Goal: Communication & Community: Share content

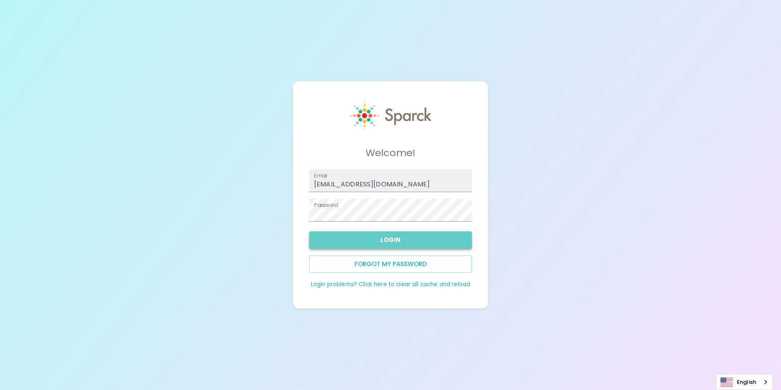
click at [347, 237] on button "Login" at bounding box center [390, 239] width 163 height 17
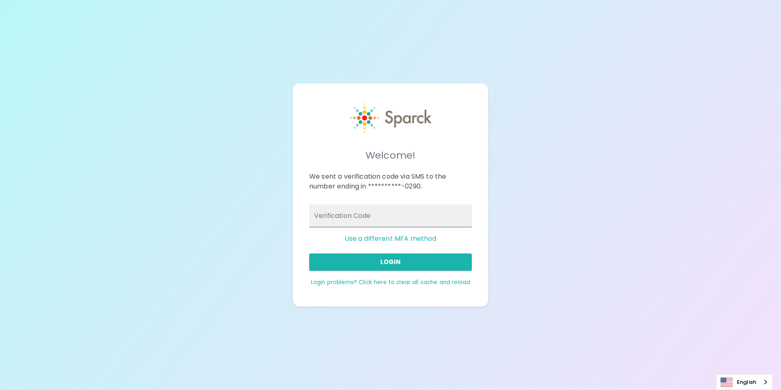
click at [411, 212] on input "Verification Code" at bounding box center [390, 215] width 163 height 23
type input "980938"
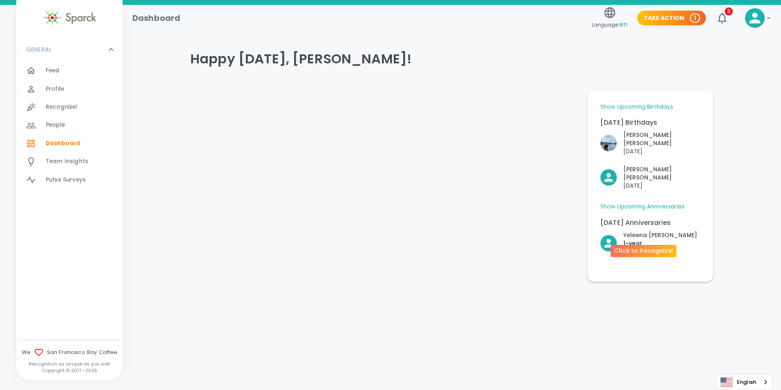
click at [663, 239] on p "1- year" at bounding box center [660, 243] width 74 height 8
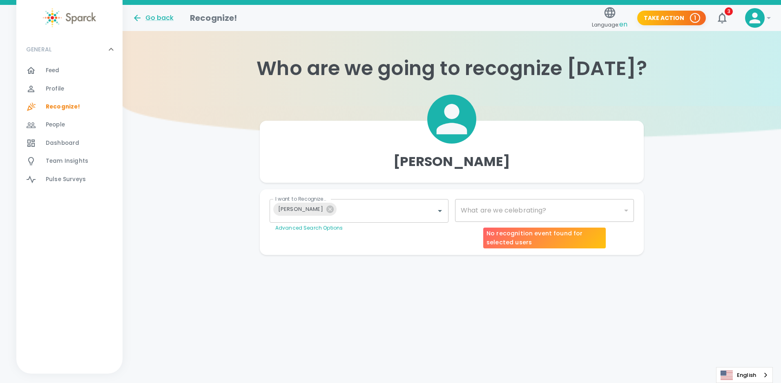
click at [626, 210] on div "​" at bounding box center [544, 210] width 179 height 23
click at [618, 215] on div "​" at bounding box center [544, 210] width 179 height 23
type input "2073"
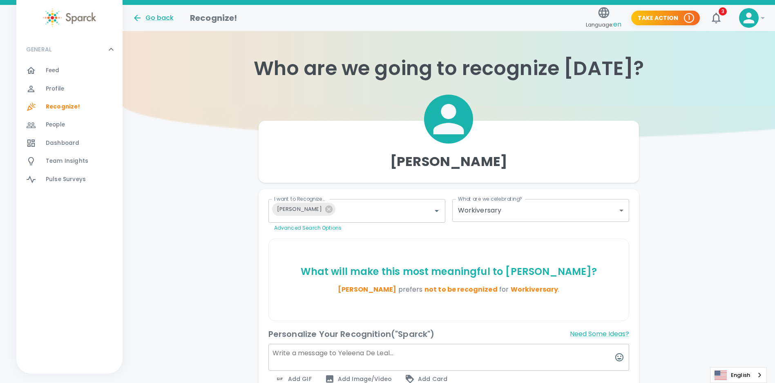
click at [50, 69] on span "Feed" at bounding box center [53, 71] width 14 height 8
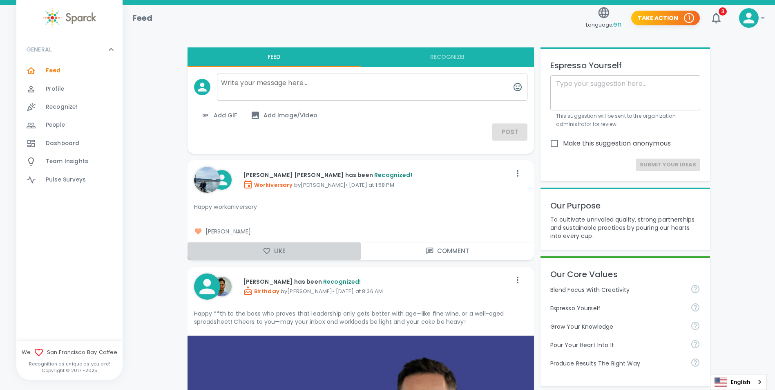
click at [270, 250] on icon "button" at bounding box center [267, 251] width 8 height 8
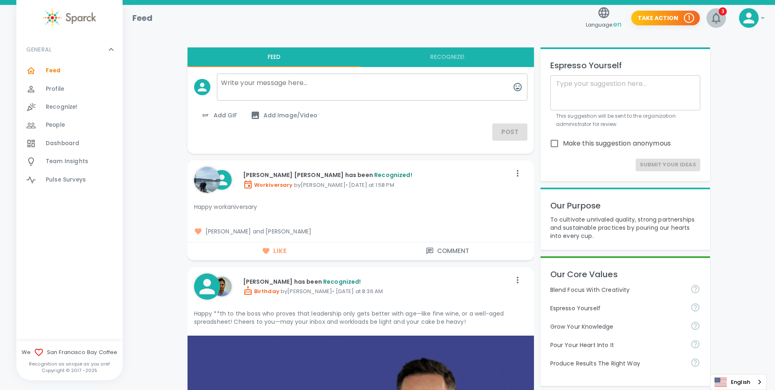
click at [711, 13] on icon "button" at bounding box center [715, 17] width 13 height 13
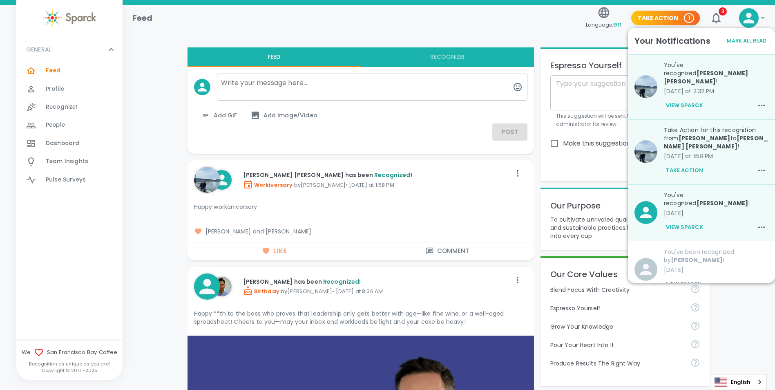
click at [60, 68] on div "Feed 0" at bounding box center [84, 70] width 77 height 11
click at [63, 13] on img at bounding box center [69, 17] width 53 height 19
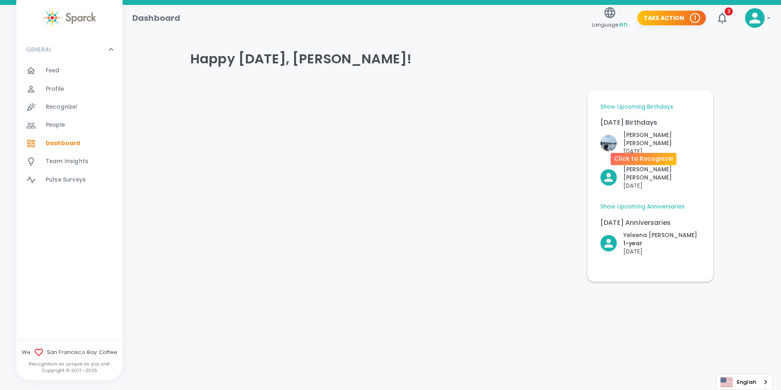
click at [652, 136] on p "[PERSON_NAME] [PERSON_NAME]" at bounding box center [661, 139] width 77 height 16
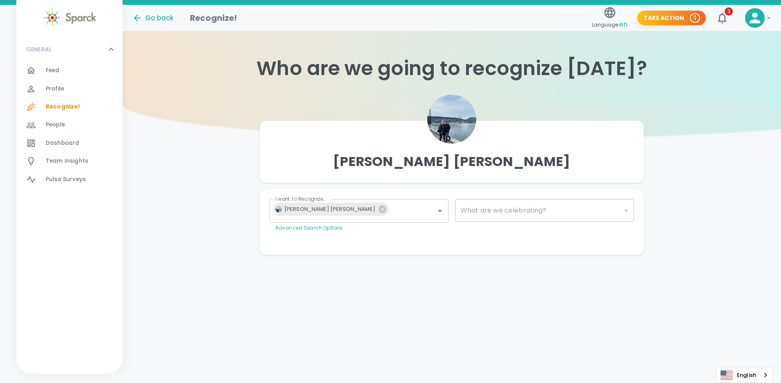
type input "2072"
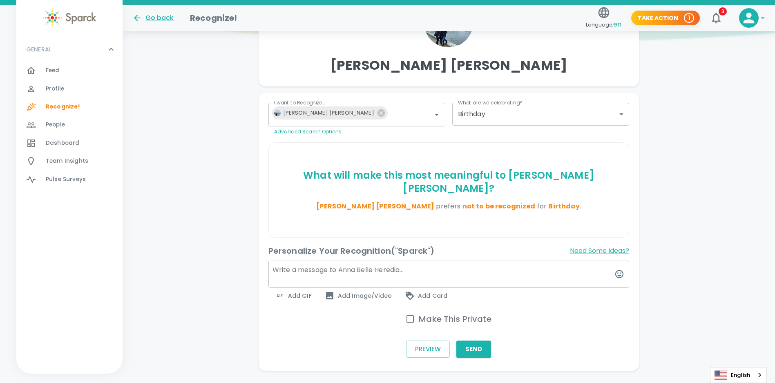
scroll to position [104, 0]
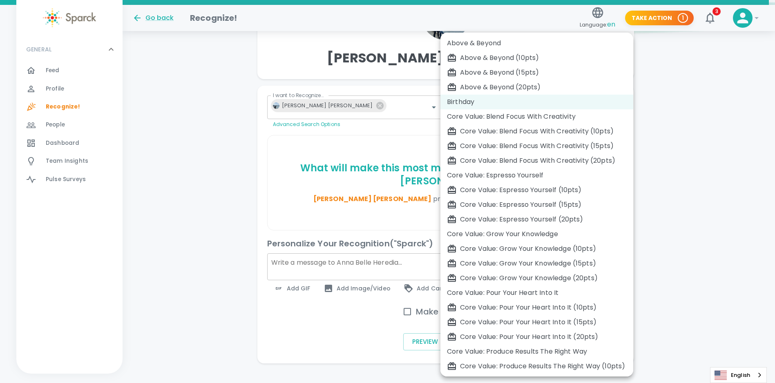
click at [613, 110] on body "Skip Navigation Go back Recognize! Language: en Take Action 1 3 ! GENERAL 0 Fee…" at bounding box center [387, 146] width 775 height 500
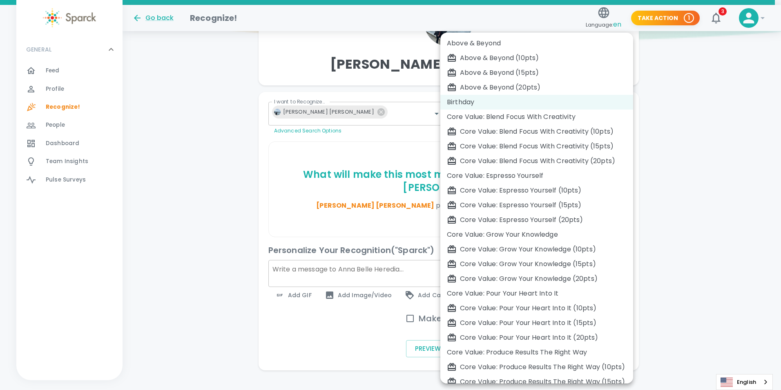
click at [751, 144] on div at bounding box center [390, 195] width 781 height 390
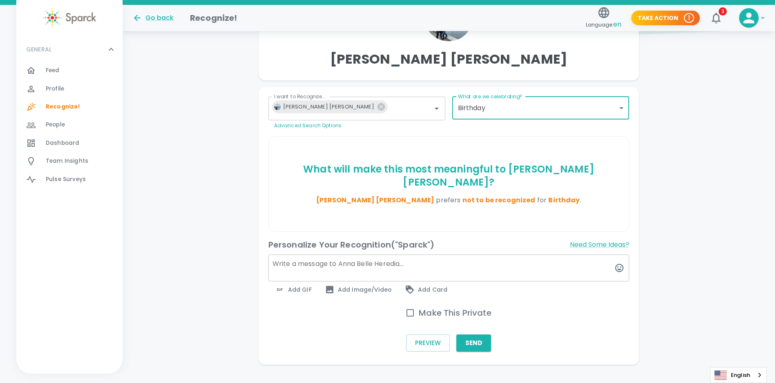
scroll to position [104, 0]
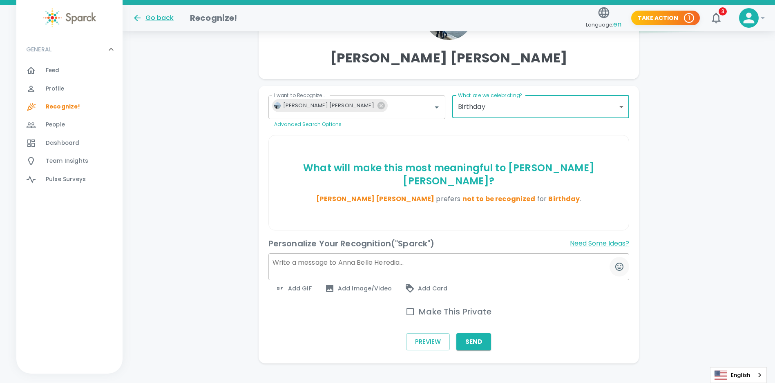
click at [615, 262] on icon "button" at bounding box center [619, 267] width 10 height 10
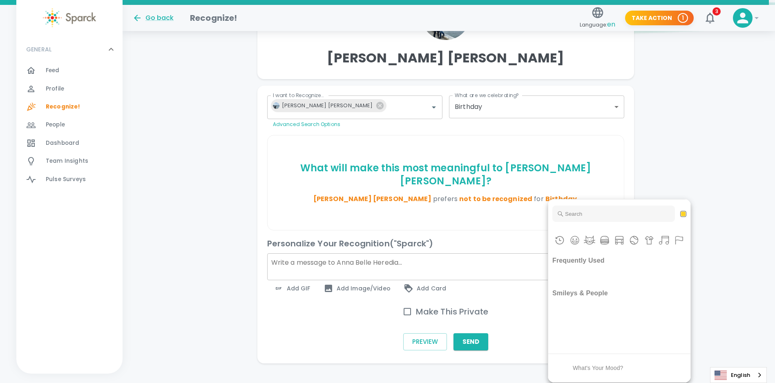
scroll to position [98, 0]
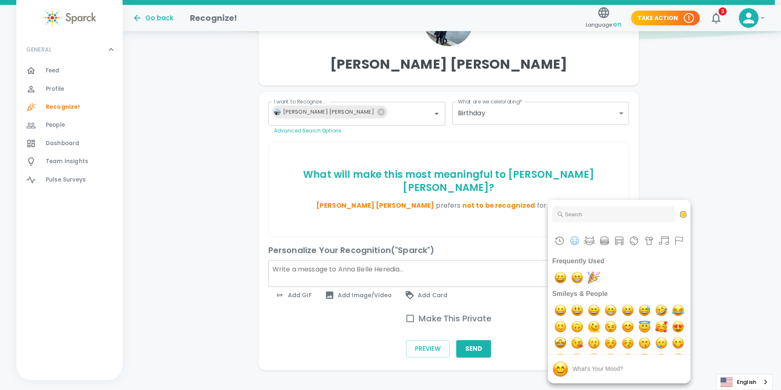
click at [603, 211] on input "Type to search for an emoji" at bounding box center [613, 214] width 123 height 16
click at [303, 285] on div at bounding box center [390, 195] width 781 height 390
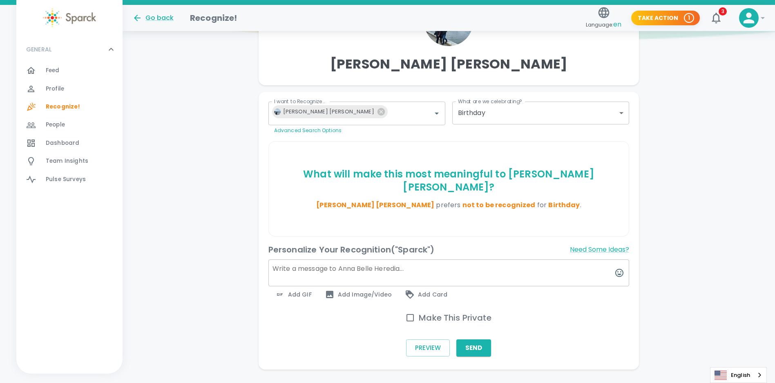
click at [299, 282] on div "Frequently Used Custom Emojis Smileys & People Animals & Nature Food & Drink Tr…" at bounding box center [387, 191] width 775 height 383
click at [292, 290] on span "Add GIF" at bounding box center [293, 295] width 37 height 10
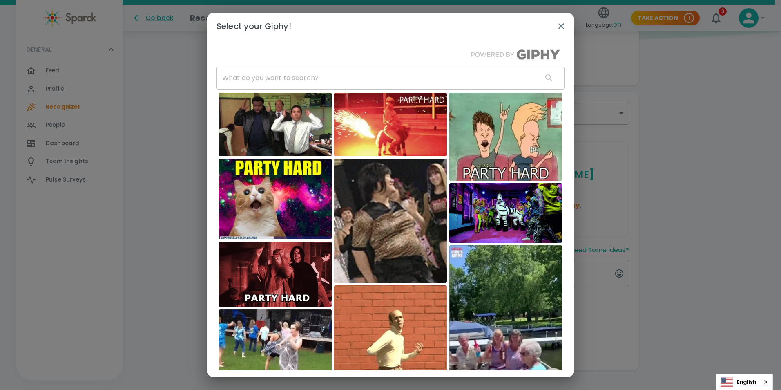
click at [334, 197] on img at bounding box center [390, 220] width 113 height 124
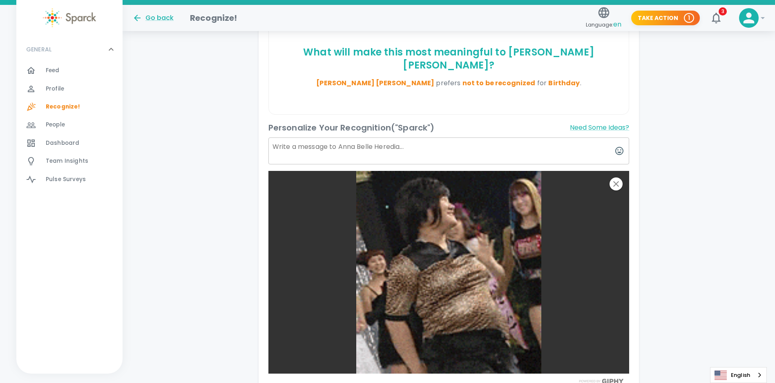
scroll to position [220, 0]
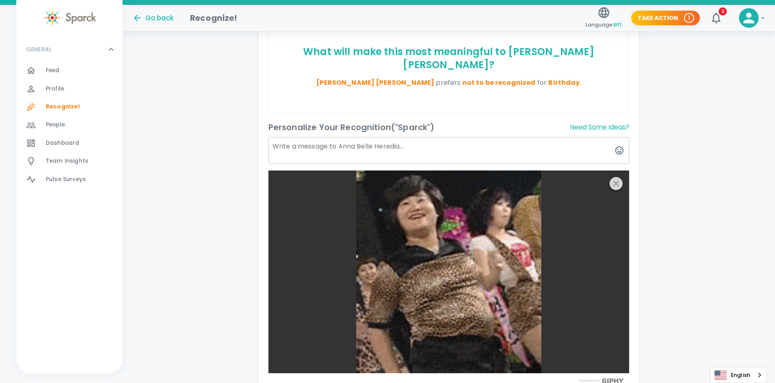
click at [618, 179] on icon "button" at bounding box center [616, 184] width 10 height 10
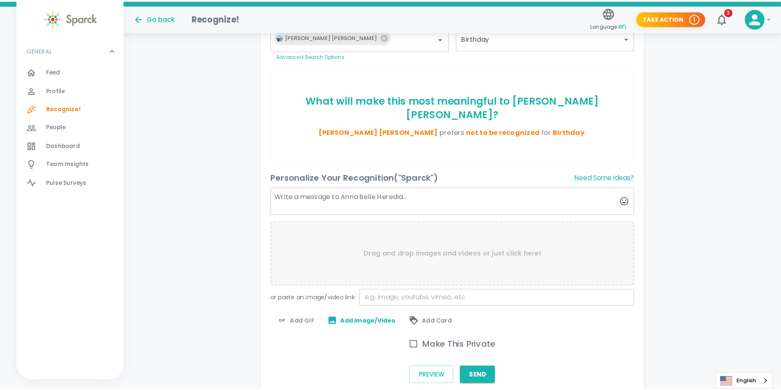
scroll to position [159, 0]
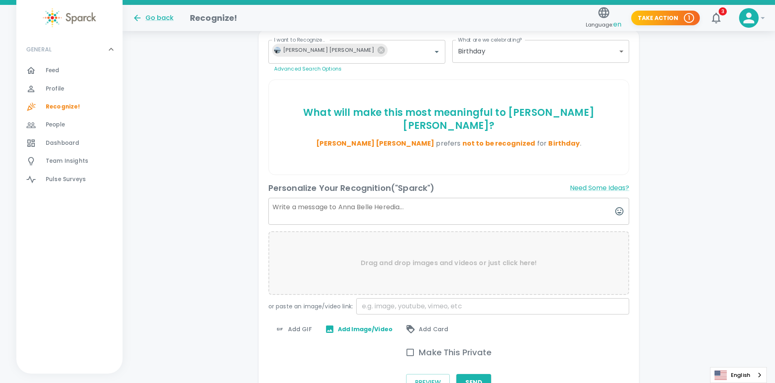
click at [299, 325] on span "Add GIF" at bounding box center [293, 330] width 37 height 10
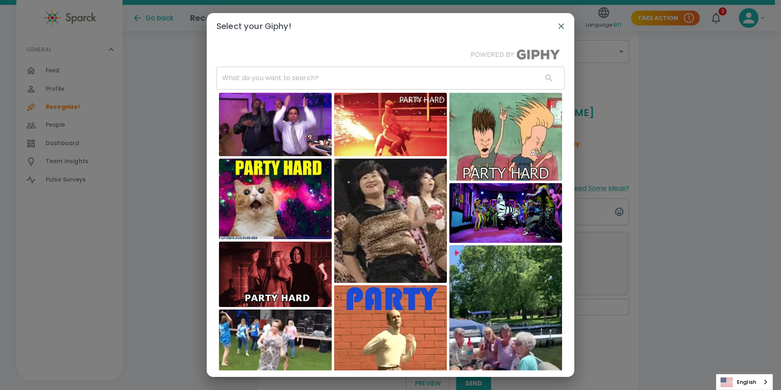
click at [304, 77] on input "text" at bounding box center [375, 78] width 319 height 23
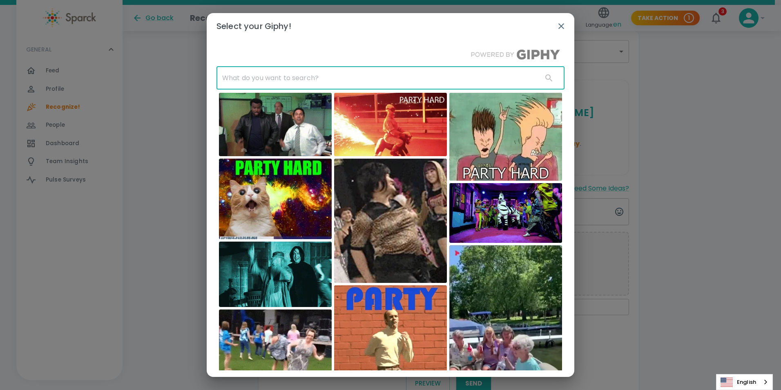
click at [289, 74] on input "text" at bounding box center [375, 78] width 319 height 23
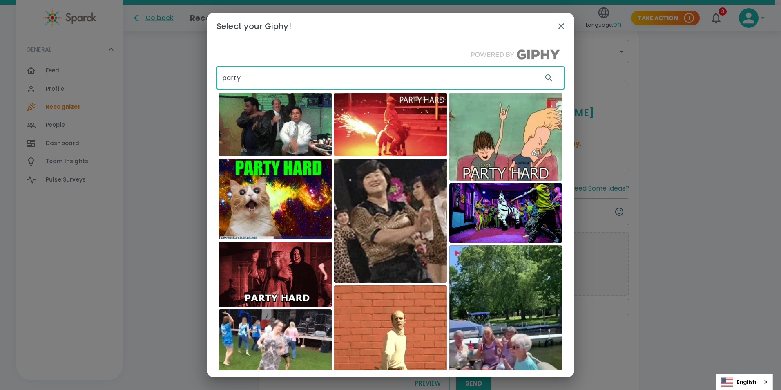
type input "party"
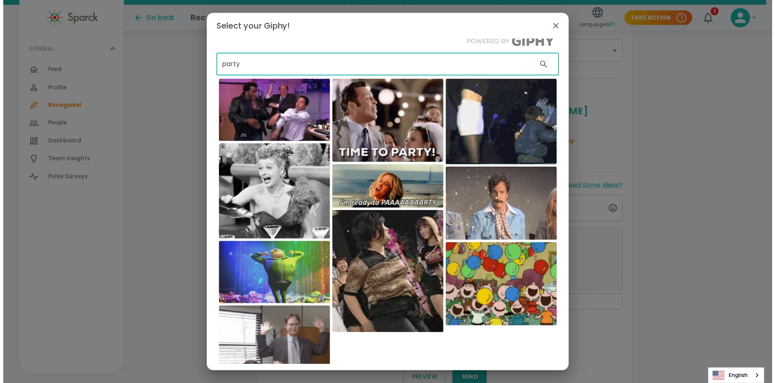
scroll to position [0, 0]
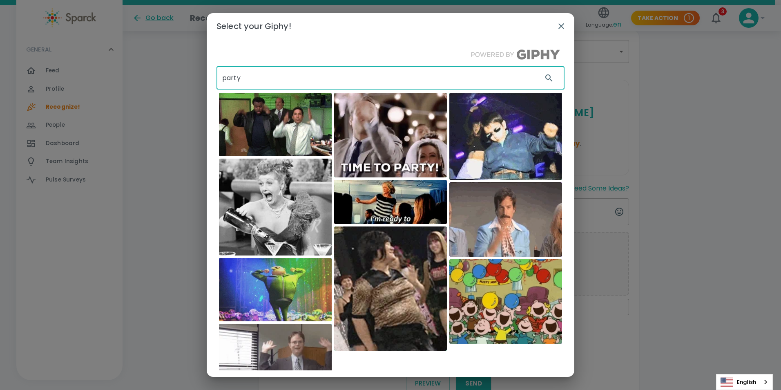
click at [504, 149] on img at bounding box center [505, 136] width 113 height 87
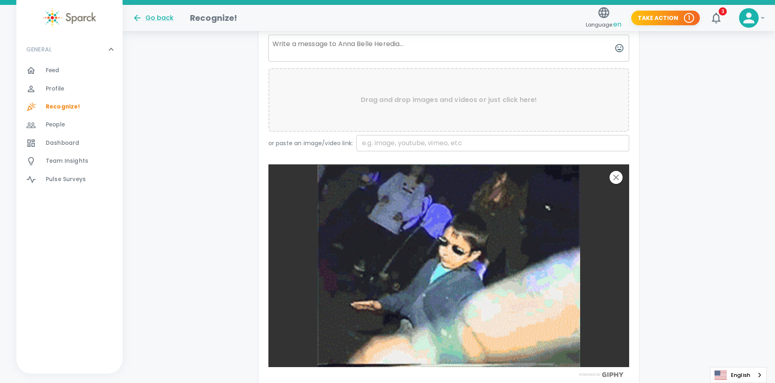
scroll to position [241, 0]
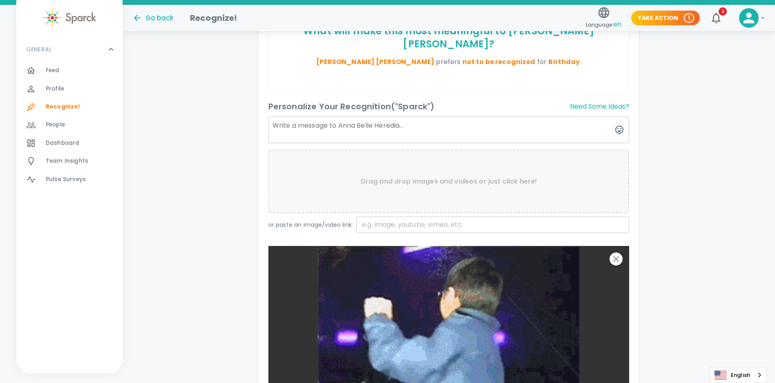
click at [380, 117] on textarea at bounding box center [448, 129] width 361 height 27
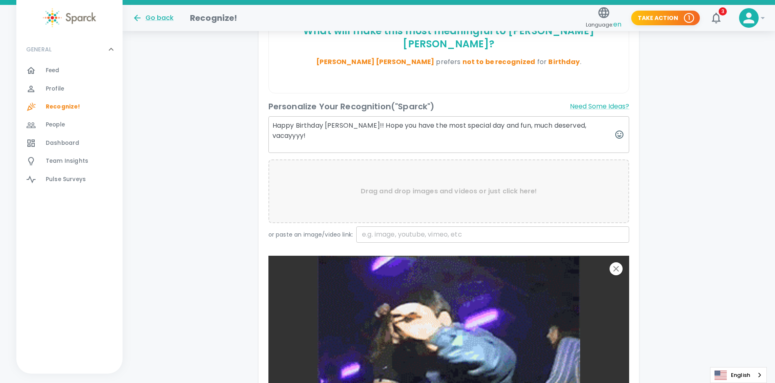
click at [517, 116] on textarea "Happy Birthday [PERSON_NAME]!! Hope you have the most special day and fun, much…" at bounding box center [448, 134] width 361 height 37
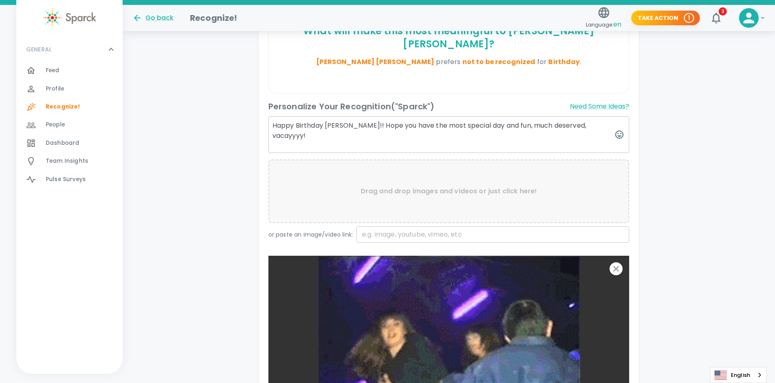
drag, startPoint x: 534, startPoint y: 114, endPoint x: 514, endPoint y: 112, distance: 20.2
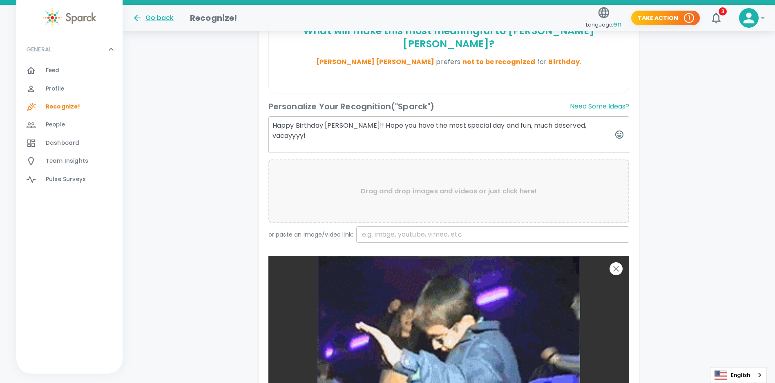
click at [514, 116] on textarea "Happy Birthday [PERSON_NAME]!! Hope you have the most special day and fun, much…" at bounding box center [448, 134] width 361 height 37
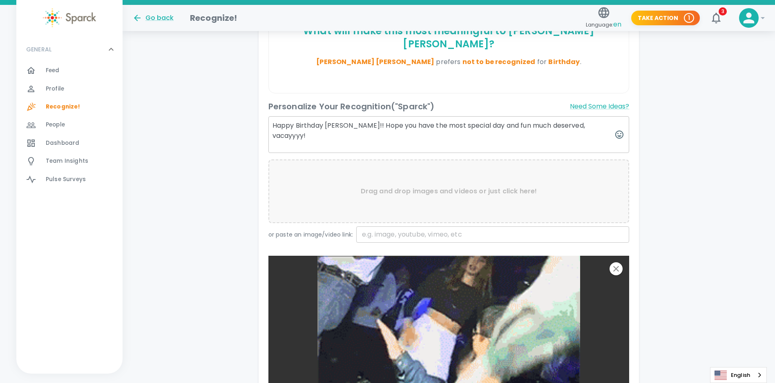
click at [516, 117] on textarea "Happy Birthday [PERSON_NAME]!! Hope you have the most special day and fun much …" at bounding box center [448, 134] width 361 height 37
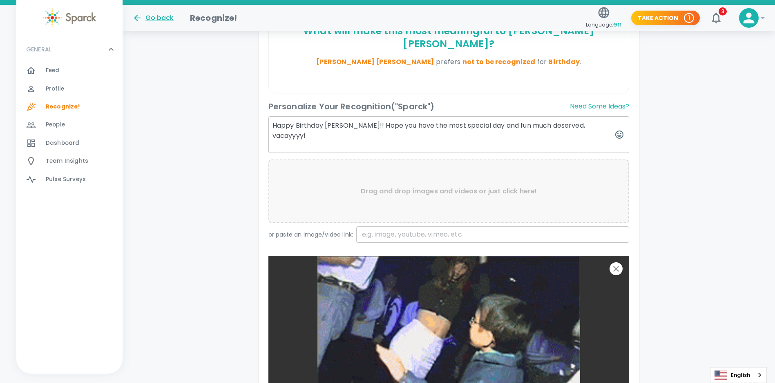
drag, startPoint x: 604, startPoint y: 110, endPoint x: 513, endPoint y: 110, distance: 90.3
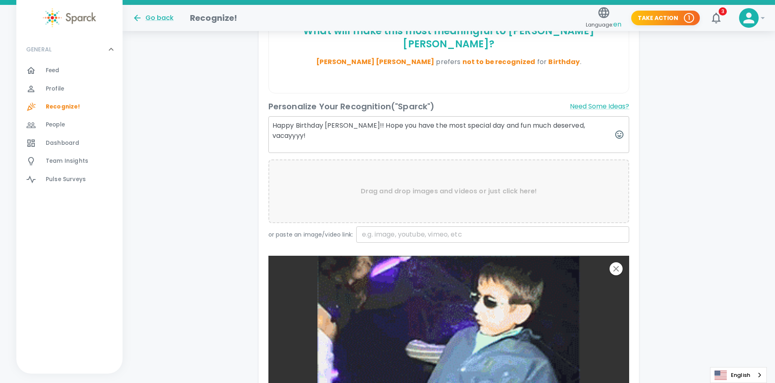
click at [604, 116] on textarea "Happy Birthday [PERSON_NAME]!! Hope you have the most special day and fun much …" at bounding box center [448, 134] width 361 height 37
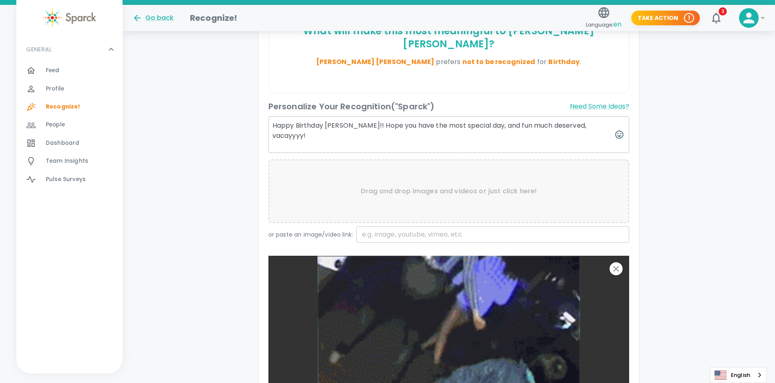
click at [608, 116] on textarea "Happy Birthday [PERSON_NAME]!! Hope you have the most special day, and fun much…" at bounding box center [448, 134] width 361 height 37
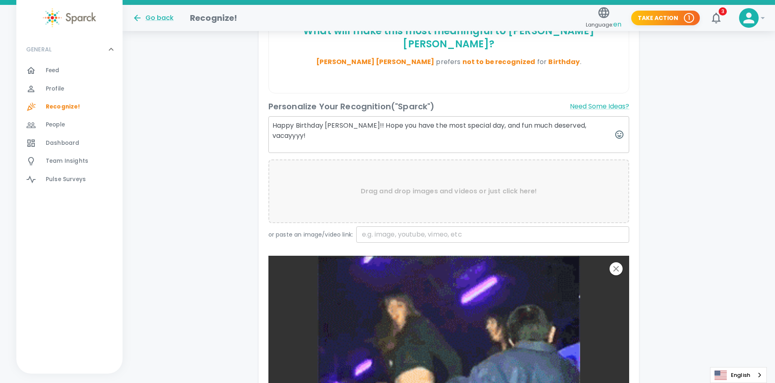
click at [515, 116] on textarea "Happy Birthday [PERSON_NAME]!! Hope you have the most special day, and fun much…" at bounding box center [448, 134] width 361 height 37
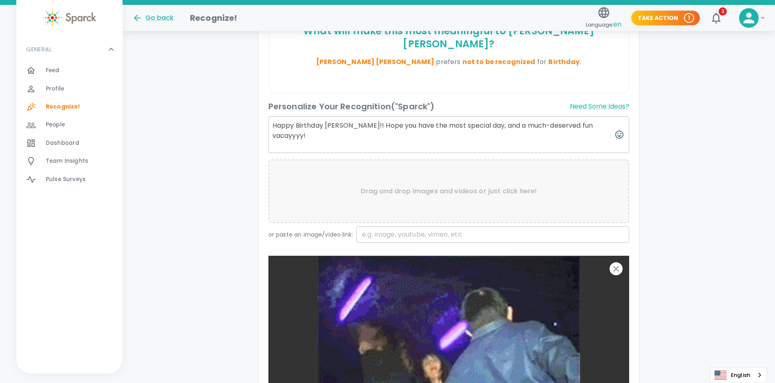
click at [579, 121] on textarea "Happy Birthday [PERSON_NAME]!! Hope you have the most special day, and a much-d…" at bounding box center [448, 134] width 361 height 37
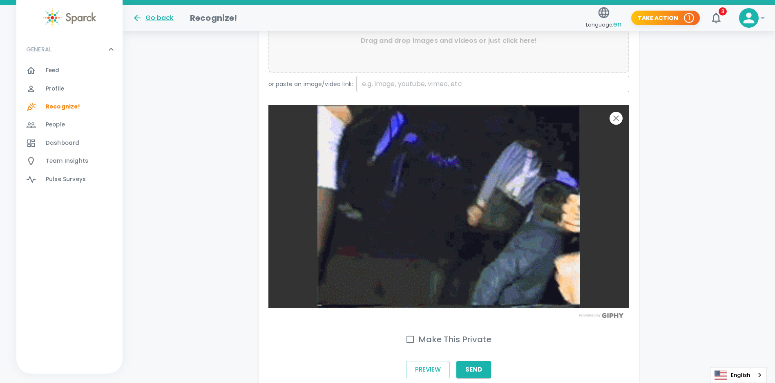
scroll to position [410, 0]
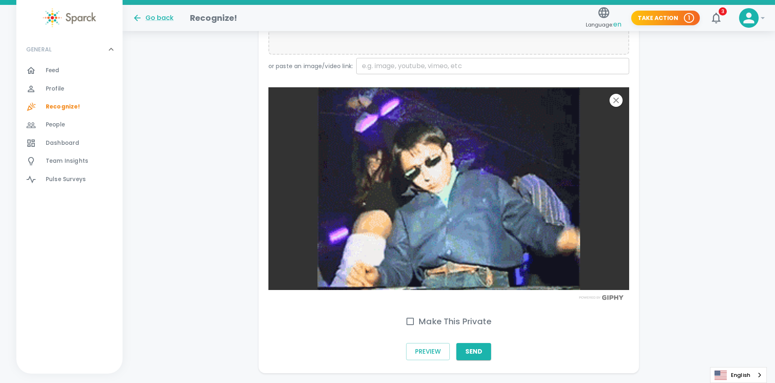
type textarea "Happy Birthday [PERSON_NAME]!! Hope you have the most special day, and a much-d…"
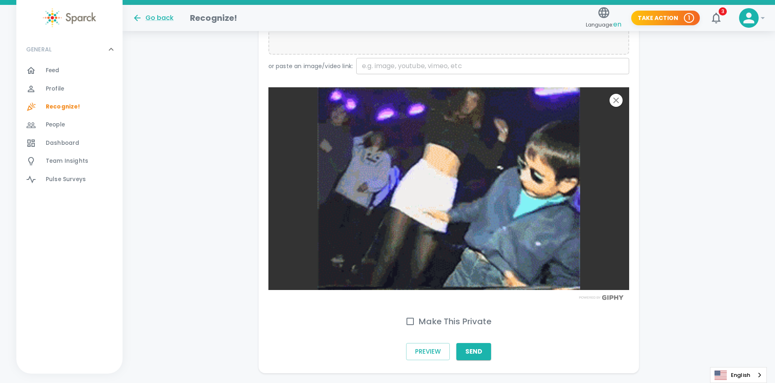
click at [407, 313] on input "Make This Private" at bounding box center [409, 321] width 17 height 17
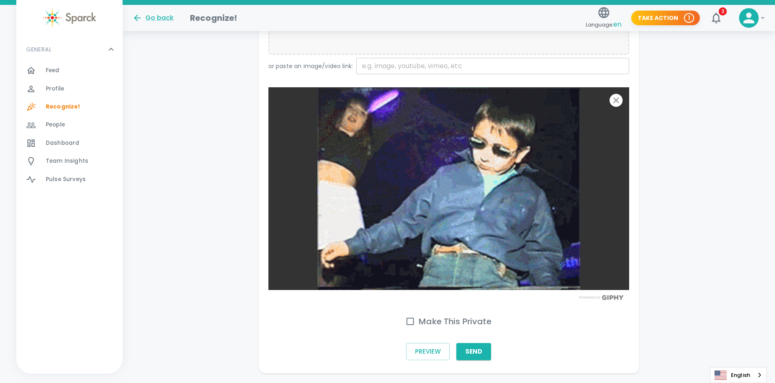
checkbox input "true"
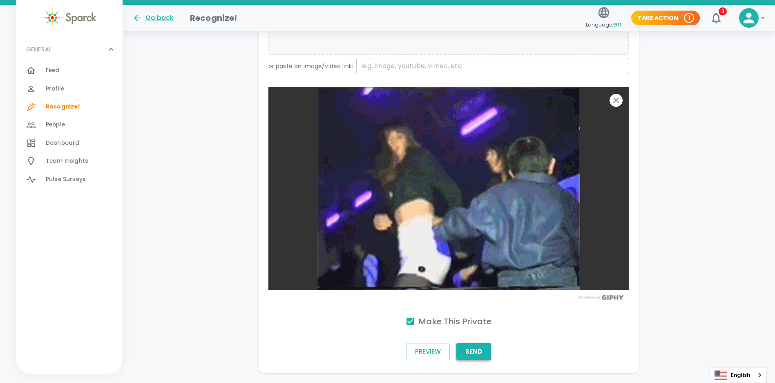
click at [471, 343] on button "Send" at bounding box center [473, 351] width 35 height 17
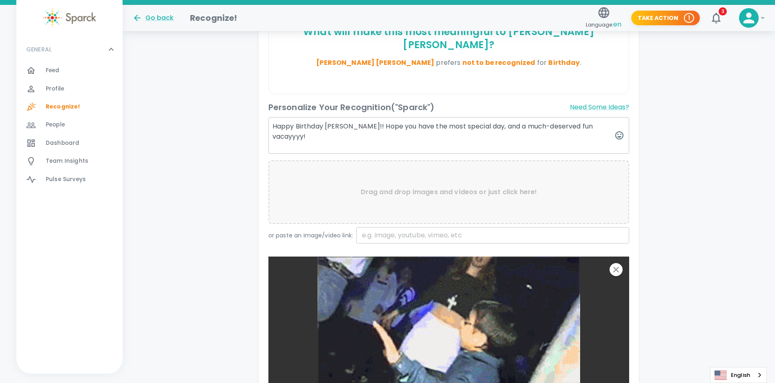
scroll to position [124, 0]
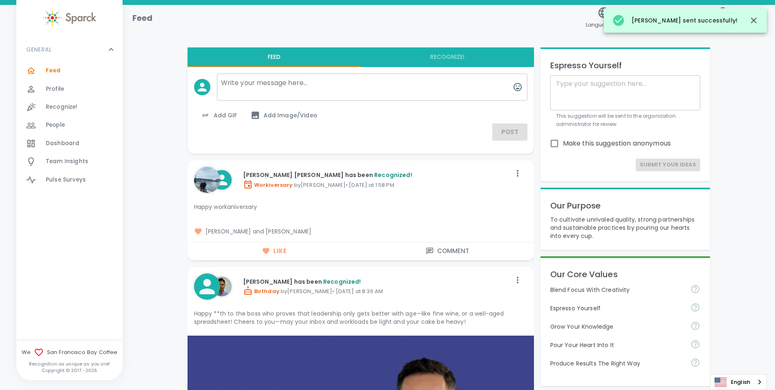
click at [57, 18] on img at bounding box center [69, 17] width 53 height 19
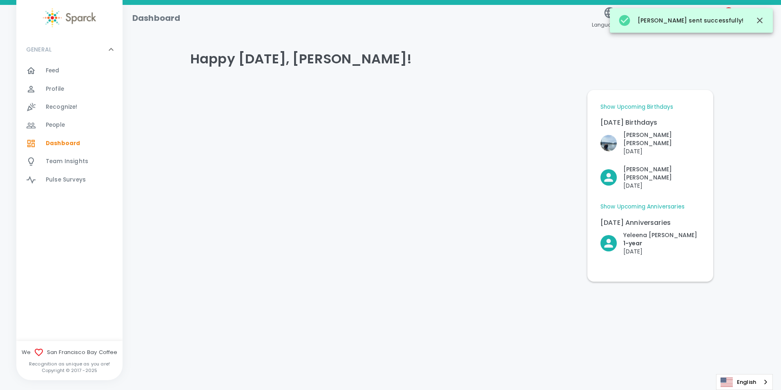
click at [657, 247] on p "[DATE]" at bounding box center [660, 251] width 74 height 8
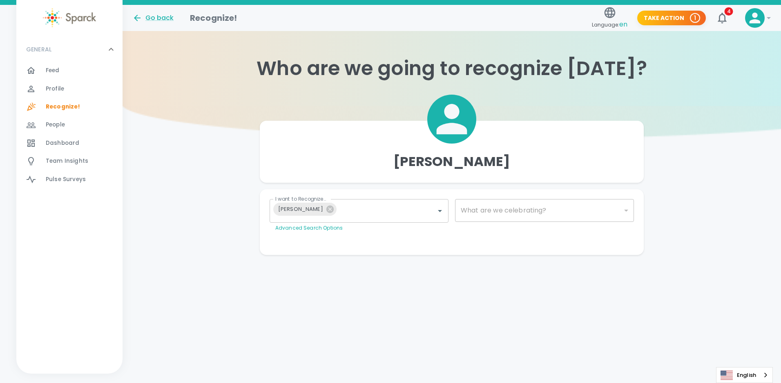
type input "2073"
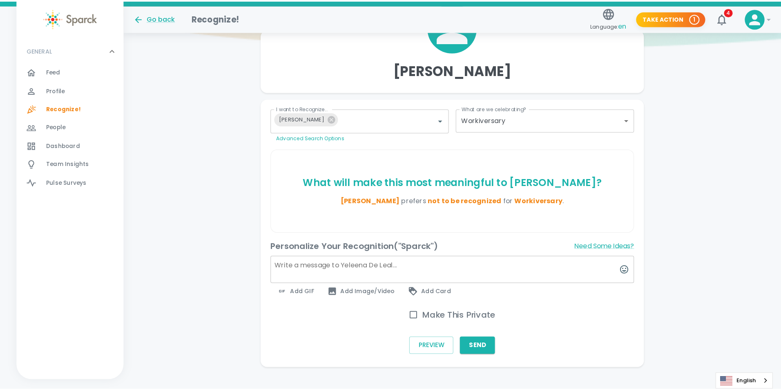
scroll to position [104, 0]
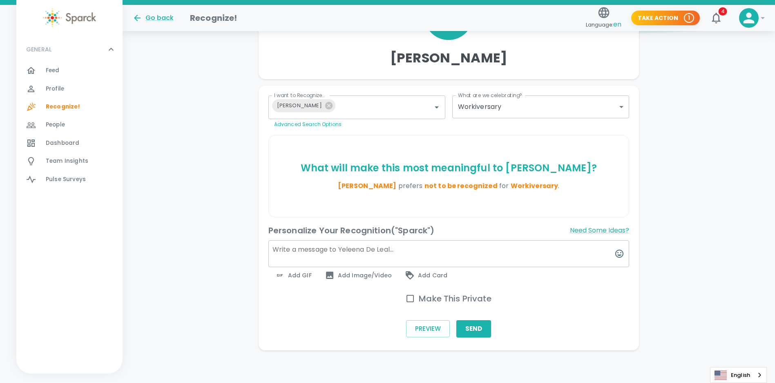
click at [409, 250] on textarea at bounding box center [448, 254] width 361 height 27
click at [430, 299] on h6 "Make This Private" at bounding box center [455, 298] width 73 height 13
click at [419, 299] on input "Make This Private" at bounding box center [409, 298] width 17 height 17
checkbox input "true"
click at [436, 255] on textarea at bounding box center [448, 254] width 361 height 27
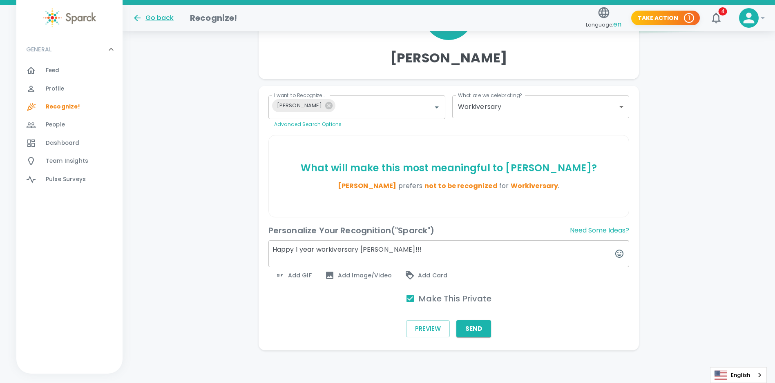
click at [417, 250] on textarea "Happy 1 year workiversary [PERSON_NAME]!!!" at bounding box center [448, 254] width 361 height 27
click at [412, 245] on textarea "Happy 1-year workiversary [PERSON_NAME]!!!" at bounding box center [448, 254] width 361 height 27
click at [561, 247] on textarea "Happy 1-year workiversary [PERSON_NAME]!!! The impact youve had already is unde…" at bounding box center [448, 254] width 361 height 27
click at [576, 249] on textarea "Happy 1-year workiversary [PERSON_NAME]!!! The impact you've had already is und…" at bounding box center [448, 254] width 361 height 27
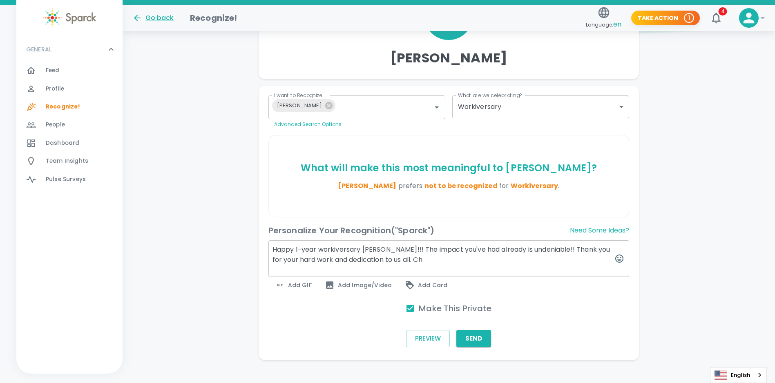
click at [399, 263] on textarea "Happy 1-year workiversary [PERSON_NAME]!!! The impact you've had already is und…" at bounding box center [448, 259] width 361 height 37
click at [428, 262] on textarea "Happy 1-year workiversary [PERSON_NAME]!!! The impact you've had already is und…" at bounding box center [448, 259] width 361 height 37
click at [452, 254] on textarea "Happy 1-year workiversary [PERSON_NAME]!!! The impact you've had already is und…" at bounding box center [448, 259] width 361 height 37
click at [452, 258] on textarea "Happy 1-year workiversary [PERSON_NAME]!!! The impact you've had already is und…" at bounding box center [448, 259] width 361 height 37
drag, startPoint x: 548, startPoint y: 247, endPoint x: 334, endPoint y: 248, distance: 214.4
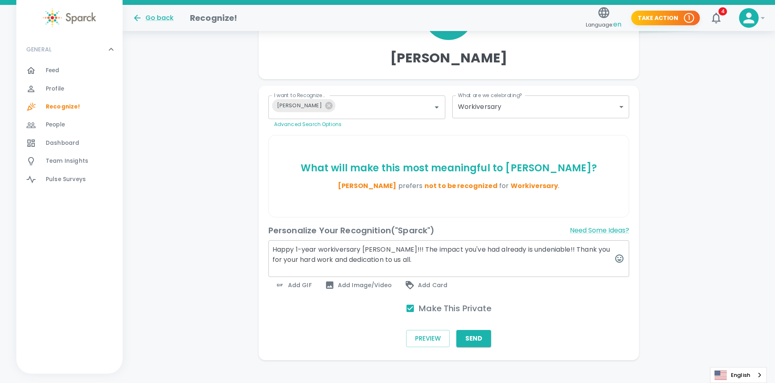
click at [334, 248] on textarea "Happy 1-year workiversary [PERSON_NAME]!!! The impact you've had already is und…" at bounding box center [448, 259] width 361 height 37
click at [387, 263] on textarea "Happy 1-year workiversary [PERSON_NAME]!!! The impact you've had already is und…" at bounding box center [448, 259] width 361 height 37
drag, startPoint x: 408, startPoint y: 258, endPoint x: 265, endPoint y: 242, distance: 143.8
click at [265, 242] on div "Personalize Your Recognition ("Sparck") Need Some Ideas? Happy 1-year workivers…" at bounding box center [446, 256] width 368 height 76
click at [528, 259] on textarea "Happy 1-year workiversary [PERSON_NAME]!!! The impact you've had already is und…" at bounding box center [448, 259] width 361 height 37
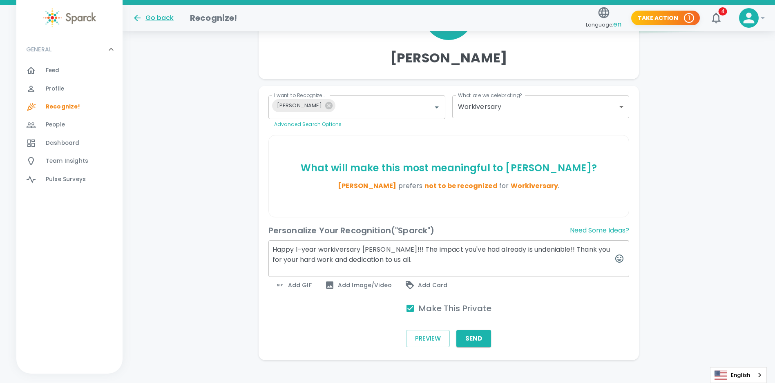
drag, startPoint x: 546, startPoint y: 249, endPoint x: 398, endPoint y: 251, distance: 148.7
click at [398, 251] on textarea "Happy 1-year workiversary [PERSON_NAME]!!! The impact you've had already is und…" at bounding box center [448, 259] width 361 height 37
paste textarea "Your impact over the past year has been truly remark"
click at [495, 258] on textarea "Happy 1-year workiversary [PERSON_NAME]!!! Your impact over the past year has b…" at bounding box center [448, 259] width 361 height 37
click at [572, 261] on textarea "Happy 1-year workiversary [PERSON_NAME]!!! Your impact over the past year has b…" at bounding box center [448, 259] width 361 height 37
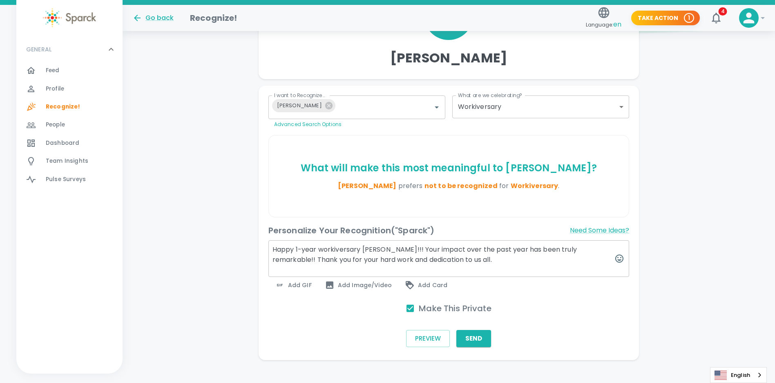
drag, startPoint x: 462, startPoint y: 261, endPoint x: 275, endPoint y: 265, distance: 187.5
click at [275, 265] on textarea "Happy 1-year workiversary [PERSON_NAME]!!! Your impact over the past year has b…" at bounding box center [448, 259] width 361 height 37
paste textarea "Thank you for your dedication, hard work, and the positive energy you bring to …"
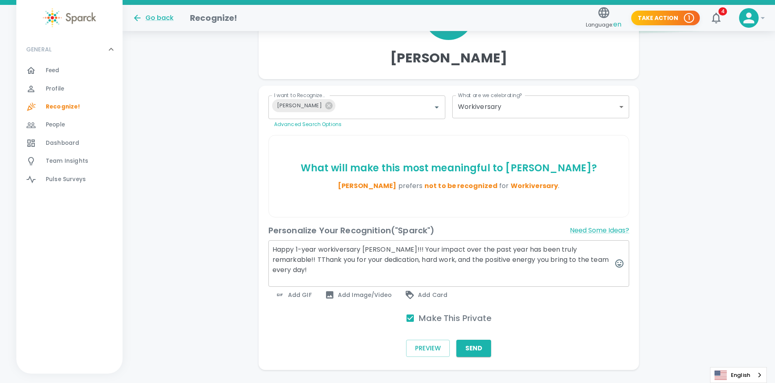
click at [276, 259] on textarea "Happy 1-year workiversary [PERSON_NAME]!!! Your impact over the past year has b…" at bounding box center [448, 264] width 361 height 47
click at [603, 261] on textarea "Happy 1-year workiversary [PERSON_NAME]!!! Your impact over the past year has b…" at bounding box center [448, 264] width 361 height 47
type textarea "Happy 1-year workiversary [PERSON_NAME]!!! Your impact over the past year has b…"
click at [295, 290] on span "Add GIF" at bounding box center [293, 295] width 37 height 10
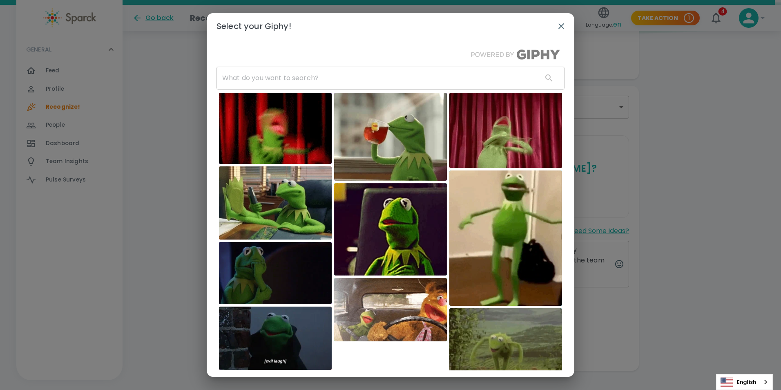
click at [339, 73] on input "text" at bounding box center [375, 78] width 319 height 23
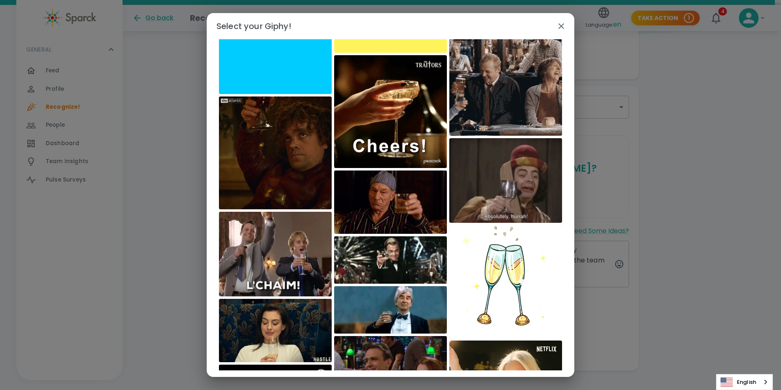
scroll to position [0, 0]
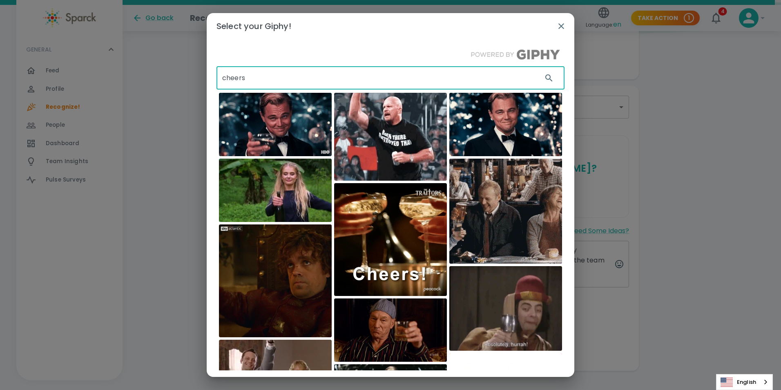
click at [292, 85] on input "cheers" at bounding box center [375, 78] width 319 height 23
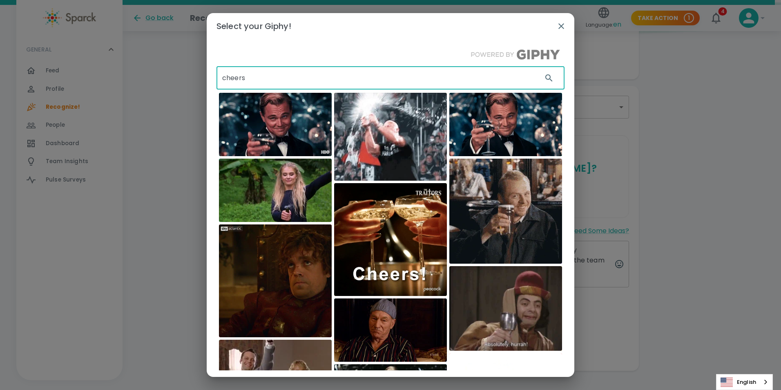
click at [292, 79] on input "cheers" at bounding box center [375, 78] width 319 height 23
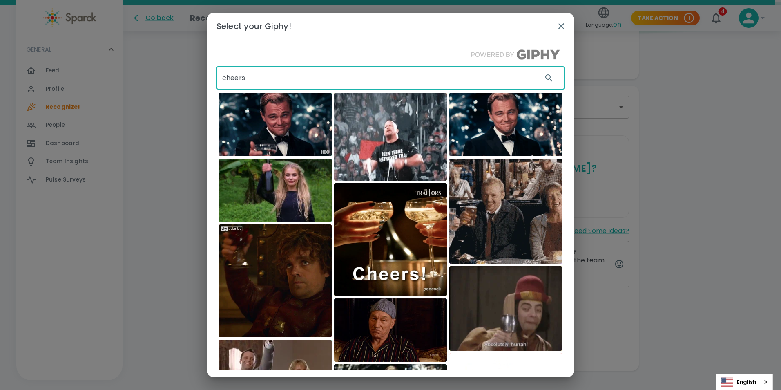
click at [292, 79] on input "cheers" at bounding box center [375, 78] width 319 height 23
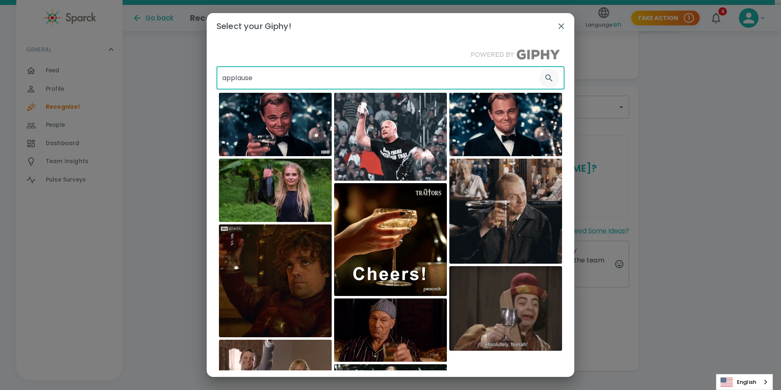
click at [539, 76] on button "button" at bounding box center [549, 78] width 20 height 20
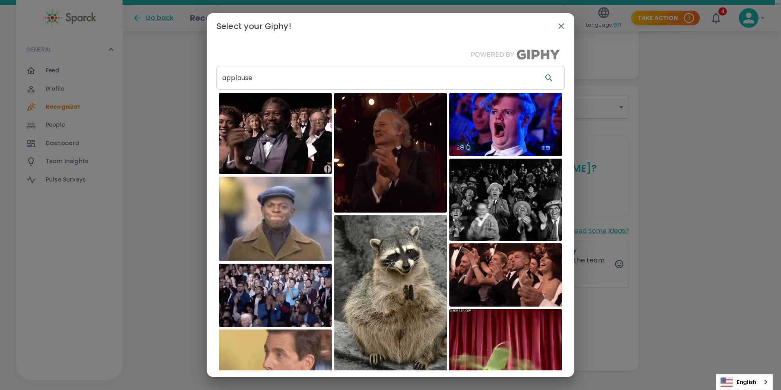
click at [293, 77] on input "applause" at bounding box center [375, 78] width 319 height 23
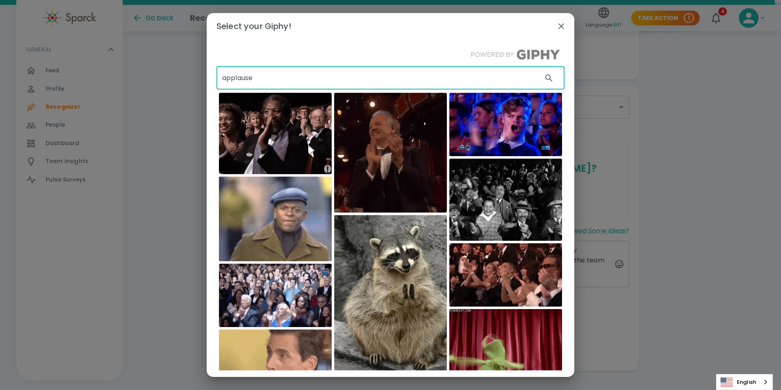
click at [293, 77] on input "applause" at bounding box center [375, 78] width 319 height 23
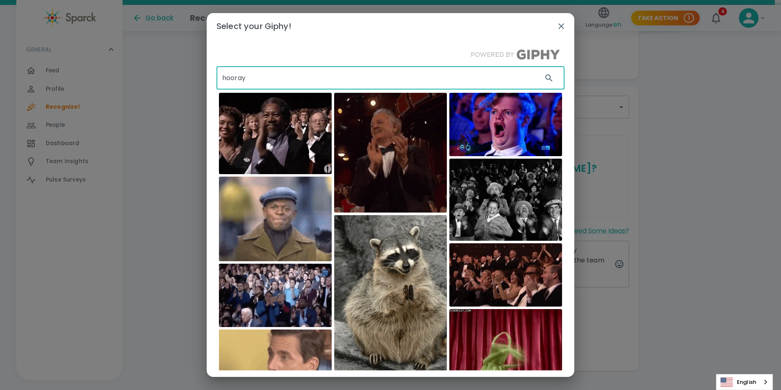
type input "hooray"
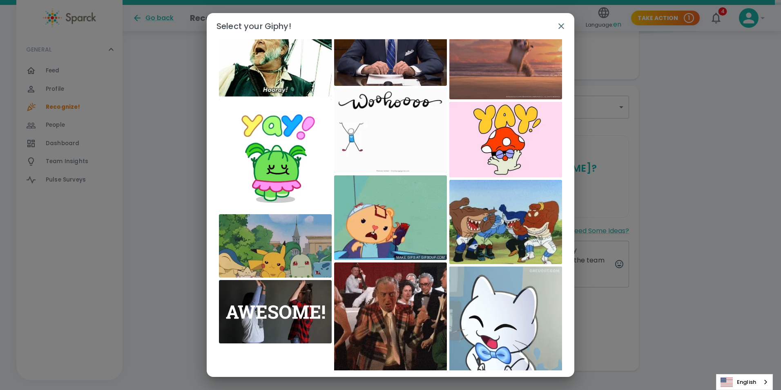
scroll to position [638, 0]
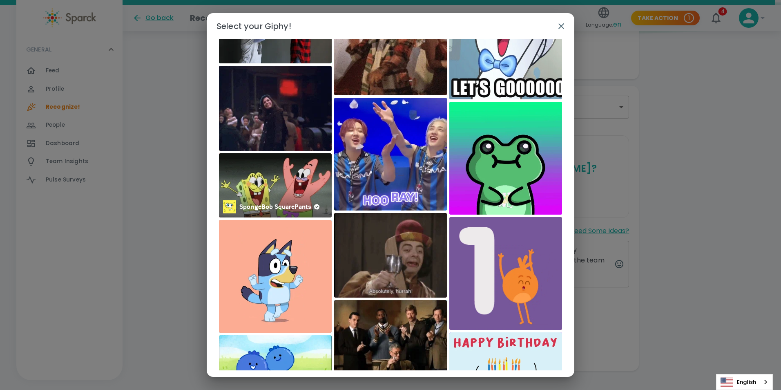
click at [286, 180] on img at bounding box center [275, 185] width 113 height 64
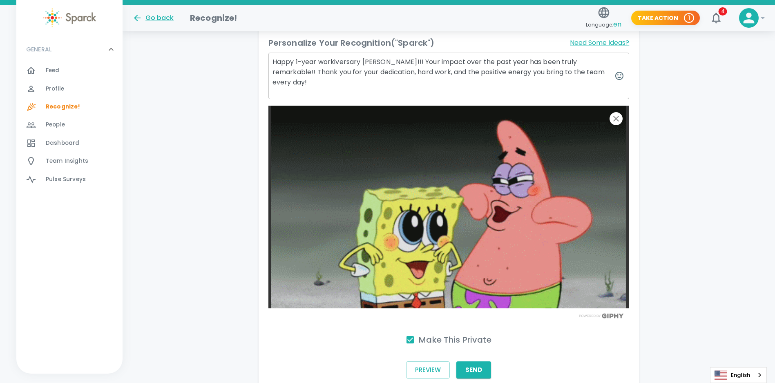
scroll to position [323, 0]
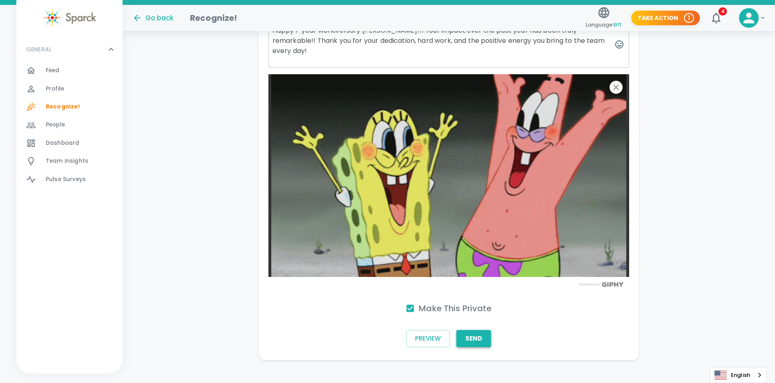
click at [487, 330] on button "Send" at bounding box center [473, 338] width 35 height 17
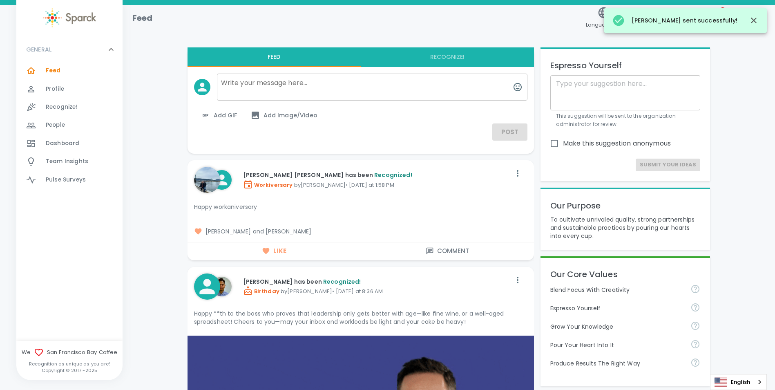
click at [73, 22] on img at bounding box center [69, 17] width 53 height 19
